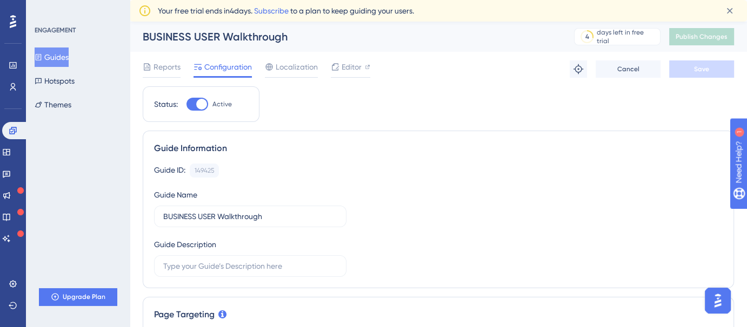
click at [56, 57] on button "Guides" at bounding box center [52, 57] width 34 height 19
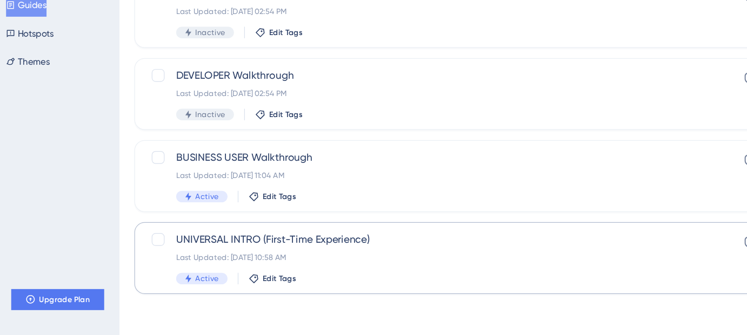
scroll to position [135, 0]
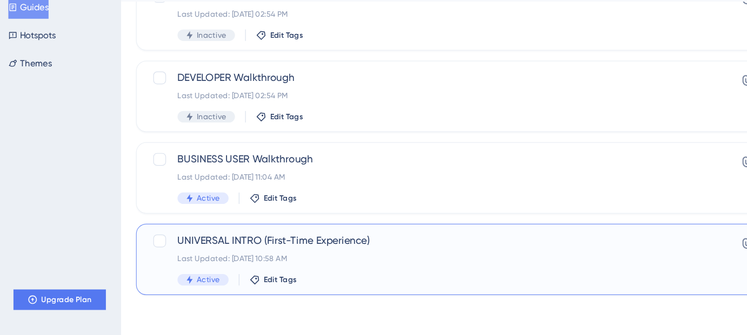
drag, startPoint x: 348, startPoint y: 256, endPoint x: 200, endPoint y: 247, distance: 147.7
click at [200, 247] on div "UNIVERSAL INTRO (First-Time Experience) Last Updated: [DATE] 10:58 AM Active Ed…" at bounding box center [438, 271] width 591 height 61
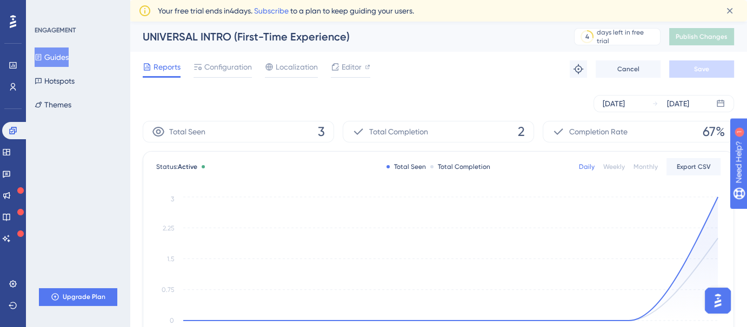
click at [168, 76] on div at bounding box center [162, 77] width 38 height 2
click at [160, 70] on span "Reports" at bounding box center [166, 67] width 27 height 13
click at [214, 69] on span "Configuration" at bounding box center [228, 67] width 48 height 13
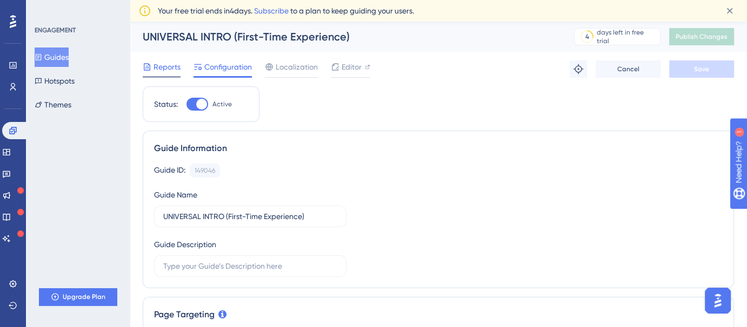
click at [165, 73] on div "Reports" at bounding box center [162, 69] width 38 height 17
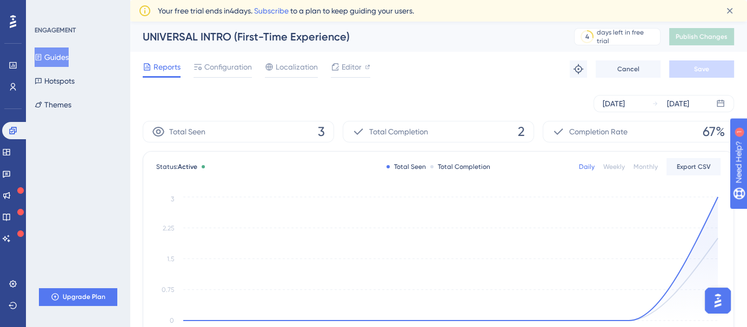
click at [246, 39] on div "UNIVERSAL INTRO (First-Time Experience)" at bounding box center [345, 36] width 404 height 15
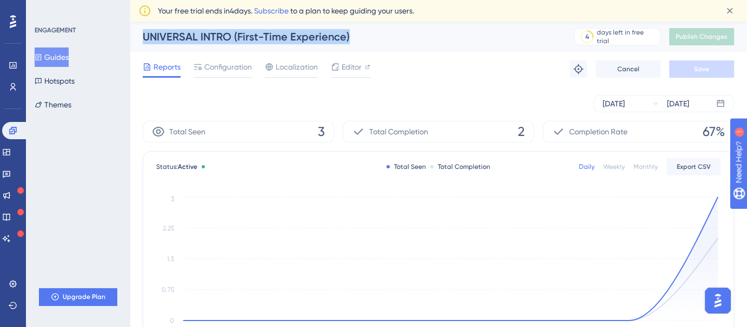
click at [246, 39] on div "UNIVERSAL INTRO (First-Time Experience)" at bounding box center [345, 36] width 404 height 15
copy div "UNIVERSAL INTRO (First-Time Experience)"
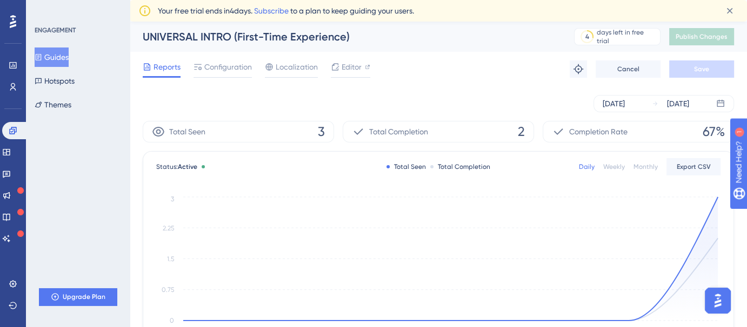
click at [473, 105] on div "[DATE] [DATE]" at bounding box center [438, 103] width 591 height 17
